Goal: Find specific page/section

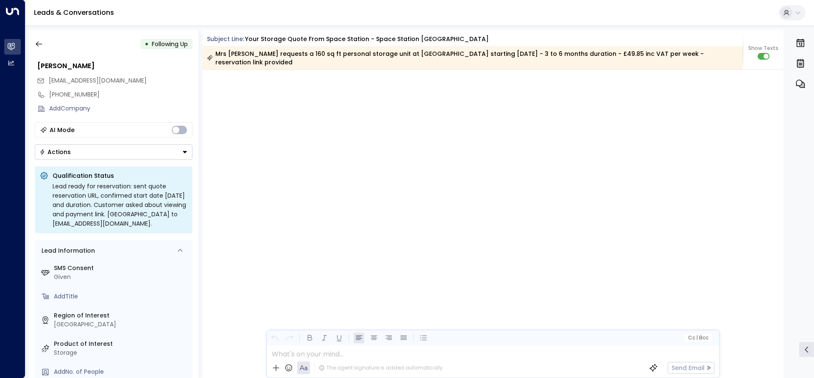
scroll to position [1146, 0]
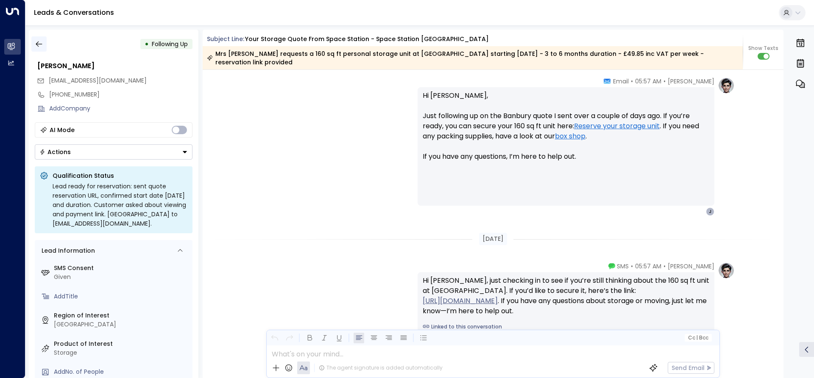
click at [33, 43] on button "button" at bounding box center [38, 43] width 15 height 15
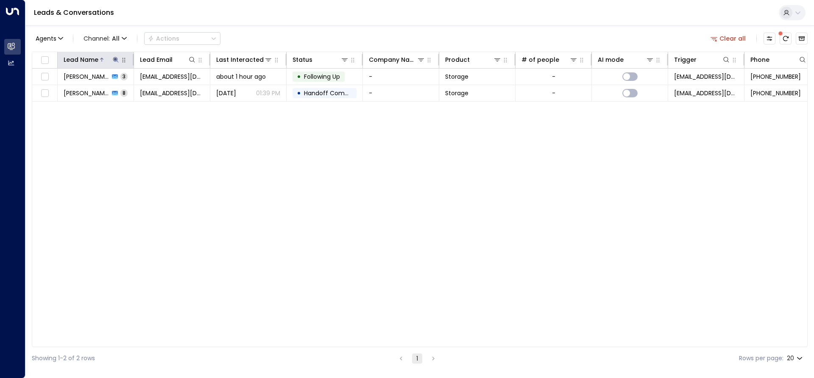
click at [110, 59] on div at bounding box center [109, 60] width 22 height 8
click at [114, 58] on icon at bounding box center [116, 60] width 6 height 6
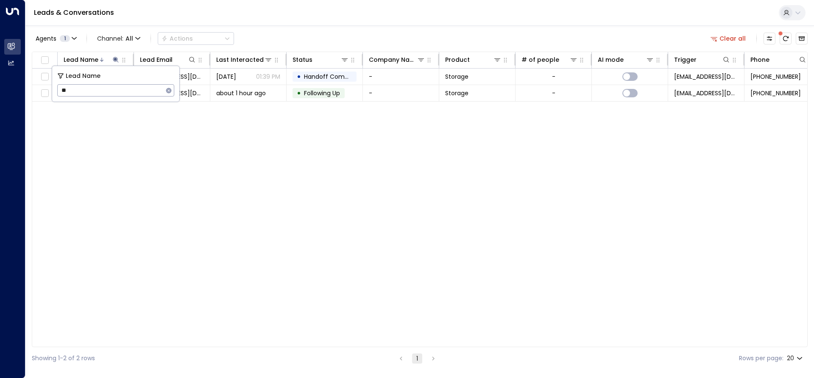
type input "*"
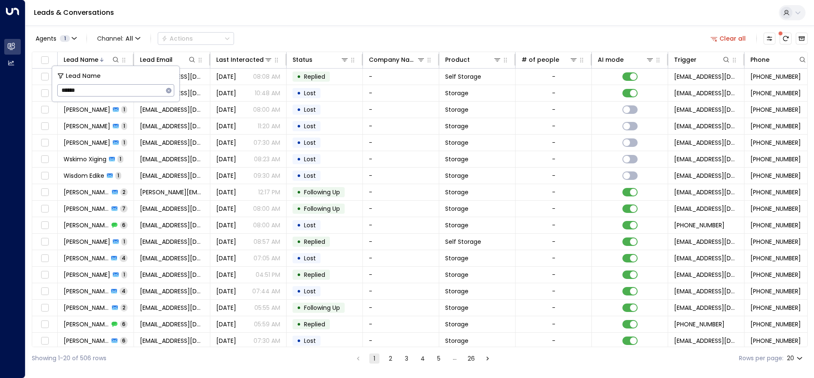
type input "******"
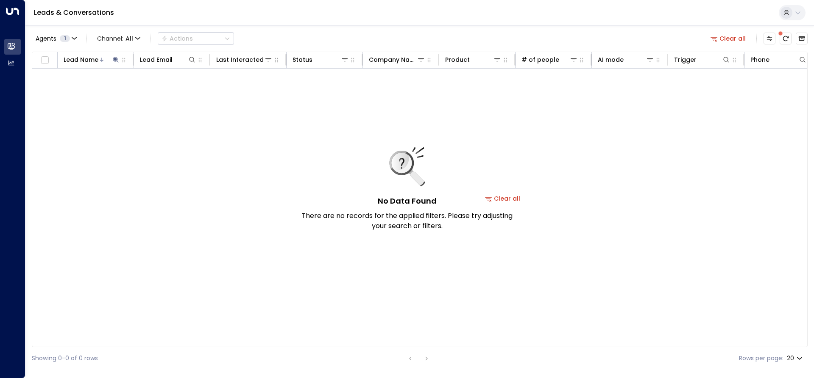
click at [193, 103] on div "No Data Found There are no records for the applied filters. Please try adjustin…" at bounding box center [502, 199] width 941 height 260
